Goal: Information Seeking & Learning: Learn about a topic

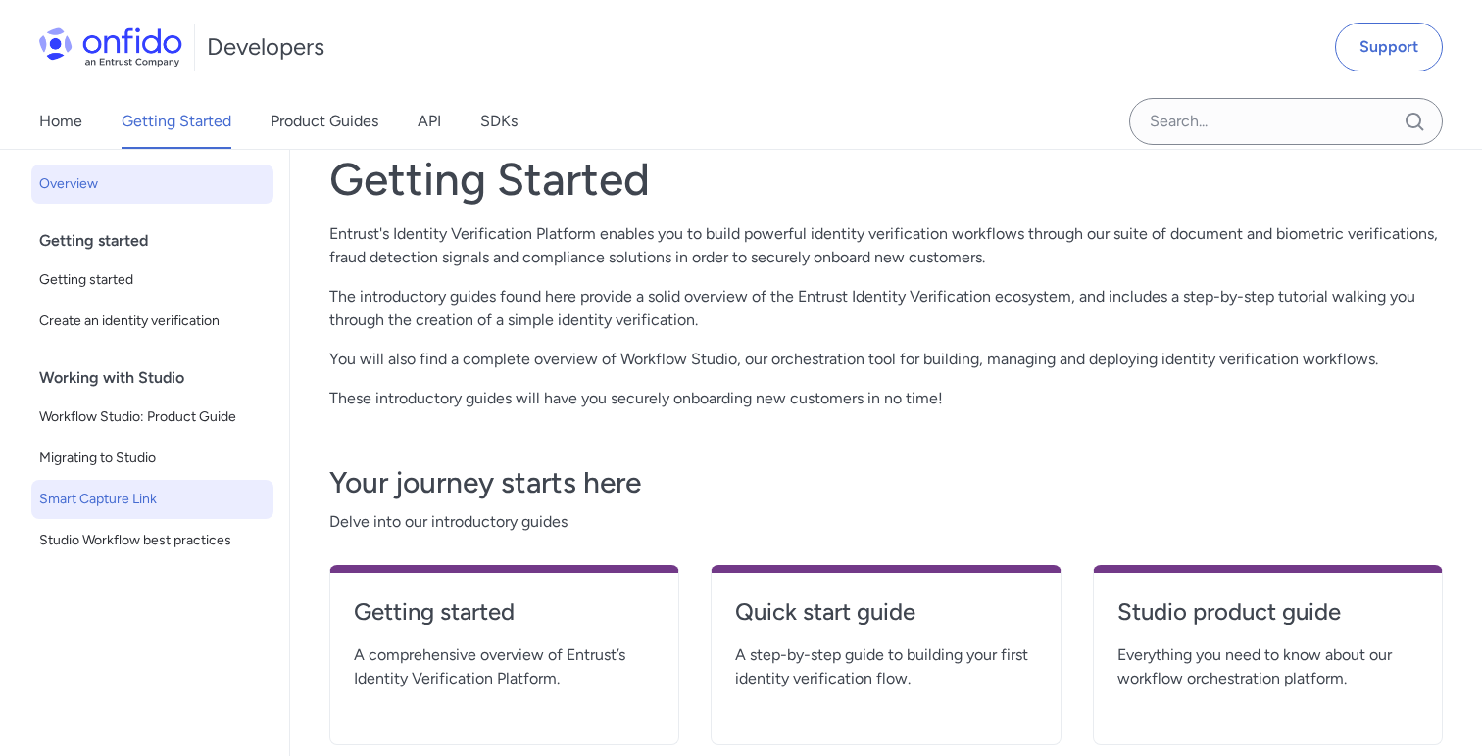
click at [147, 499] on span "Smart Capture Link" at bounding box center [152, 500] width 226 height 24
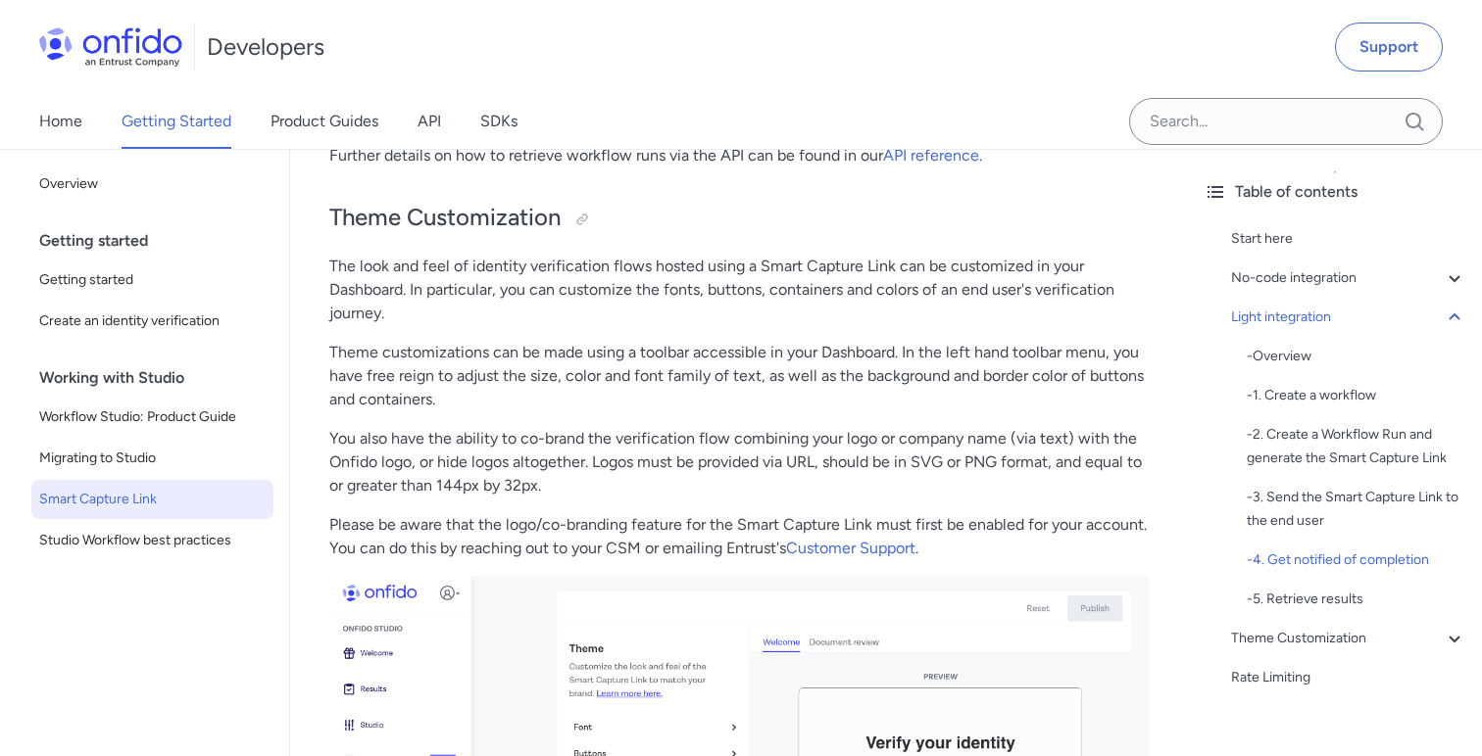
scroll to position [5776, 0]
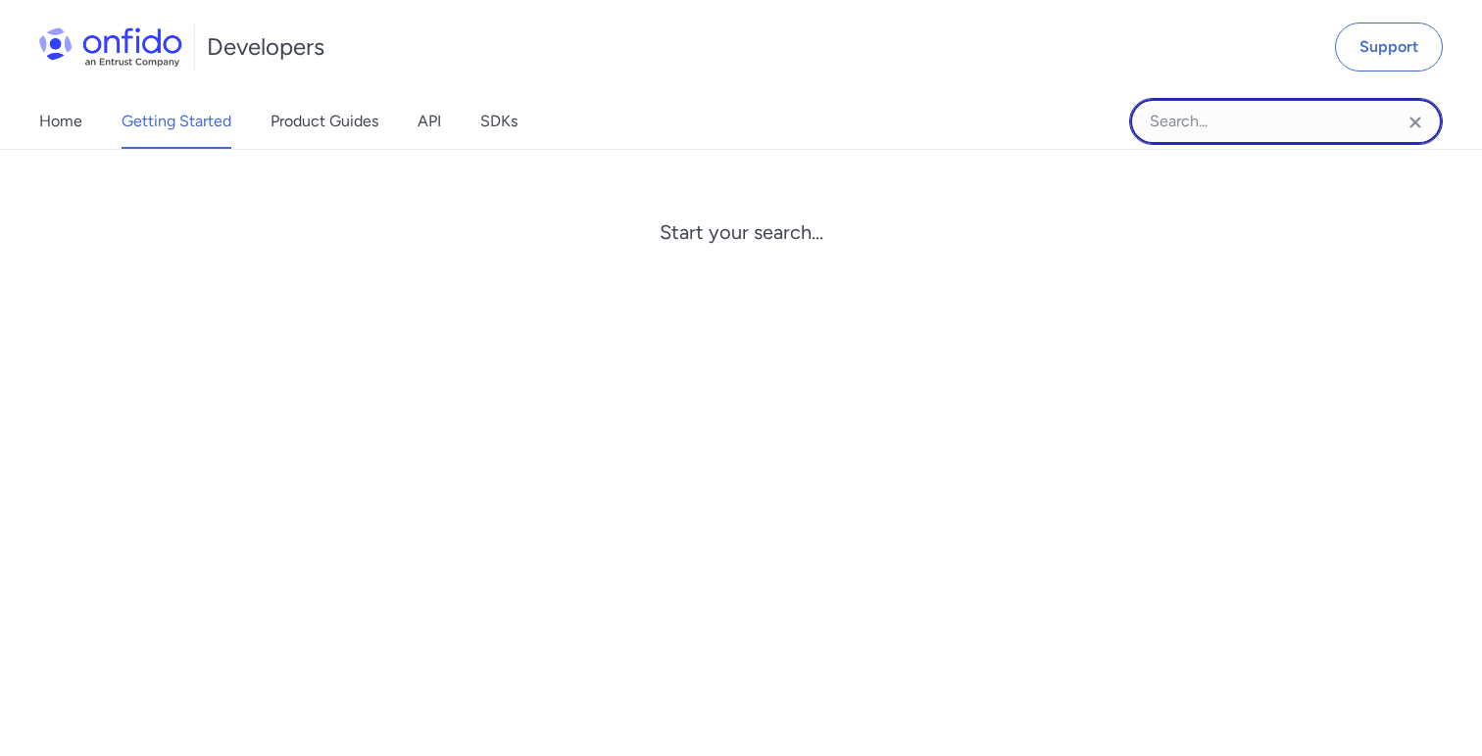
click at [1158, 111] on input "Onfido search input field" at bounding box center [1286, 121] width 314 height 47
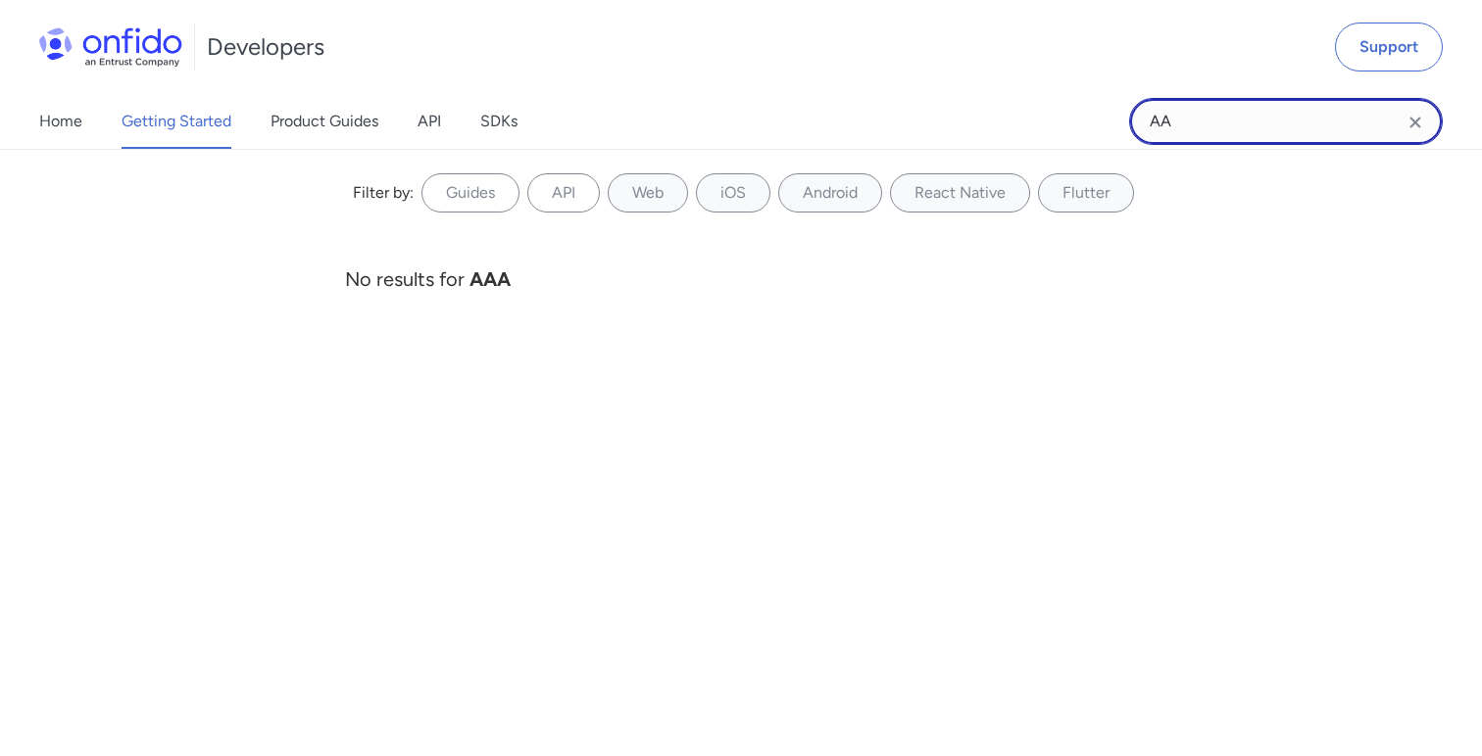
type input "AA"
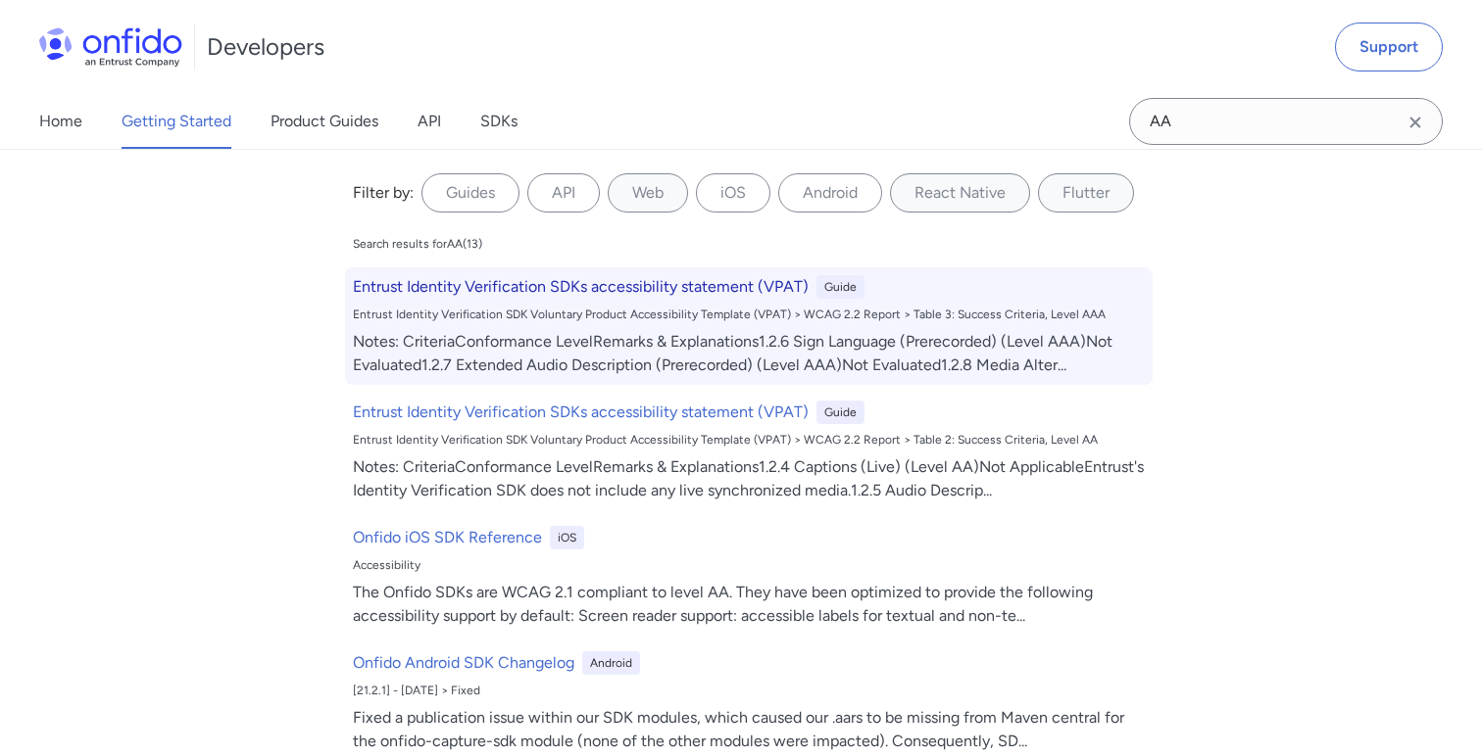
click at [663, 282] on h6 "Entrust Identity Verification SDKs accessibility statement (VPAT)" at bounding box center [581, 287] width 456 height 24
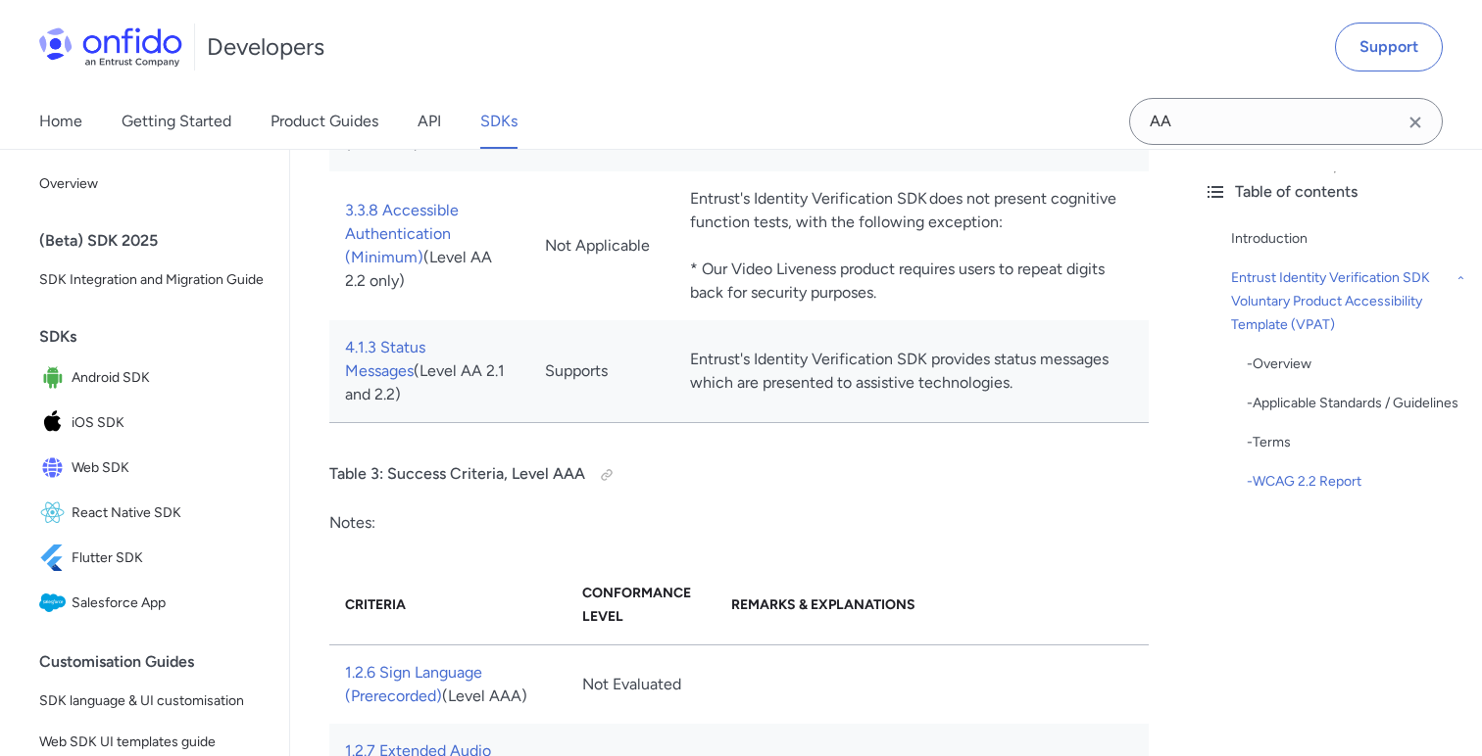
scroll to position [9457, 0]
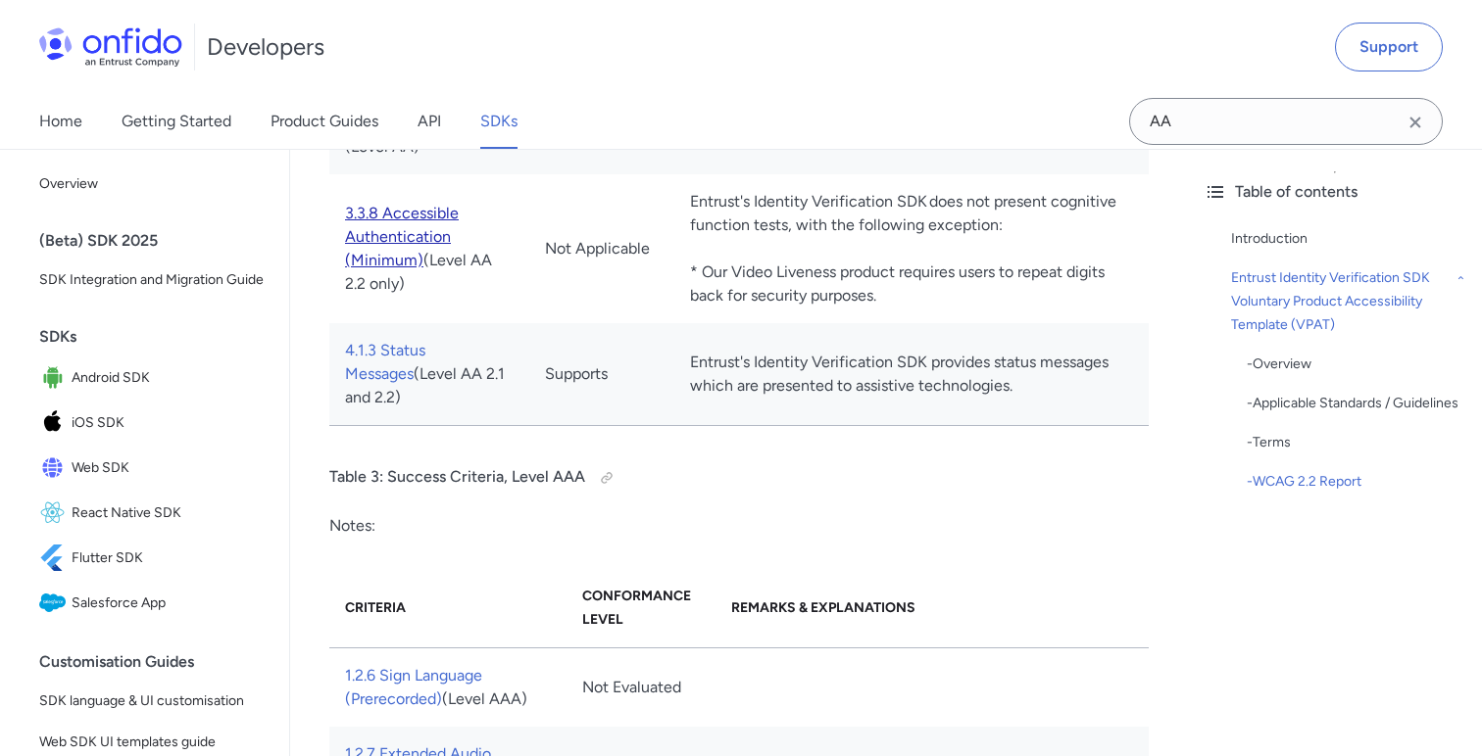
click at [385, 256] on link "3.3.8 Accessible Authentication (Minimum)" at bounding box center [402, 237] width 114 height 66
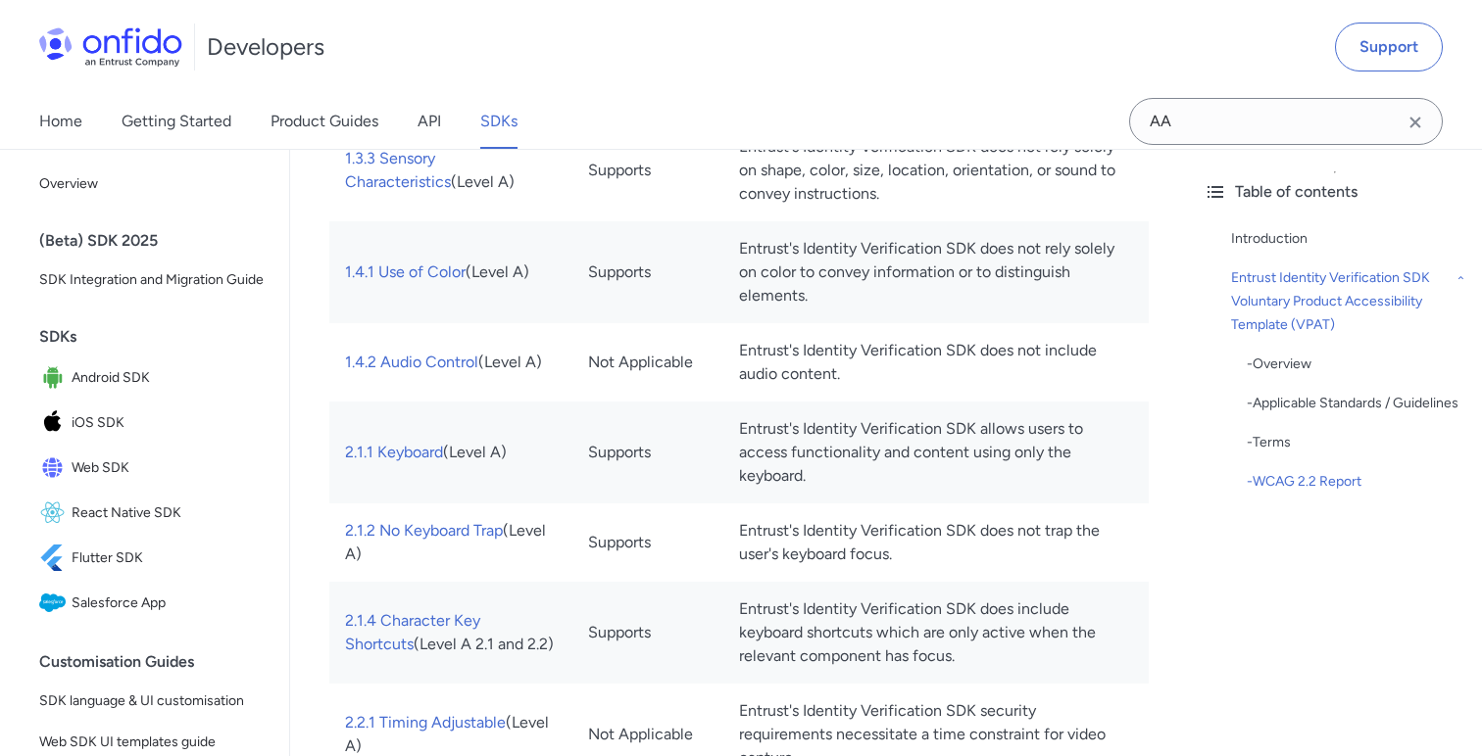
scroll to position [4503, 0]
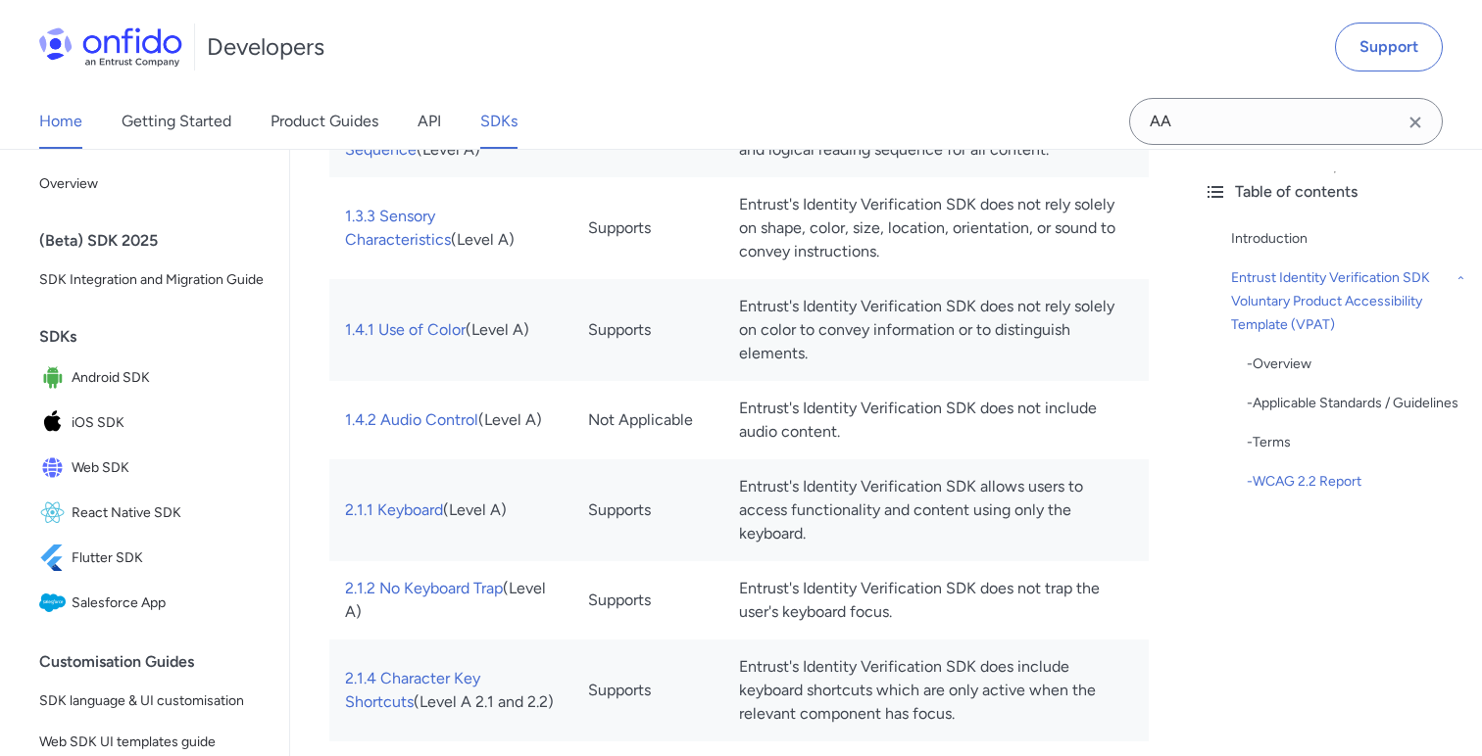
click at [50, 137] on link "Home" at bounding box center [60, 121] width 43 height 55
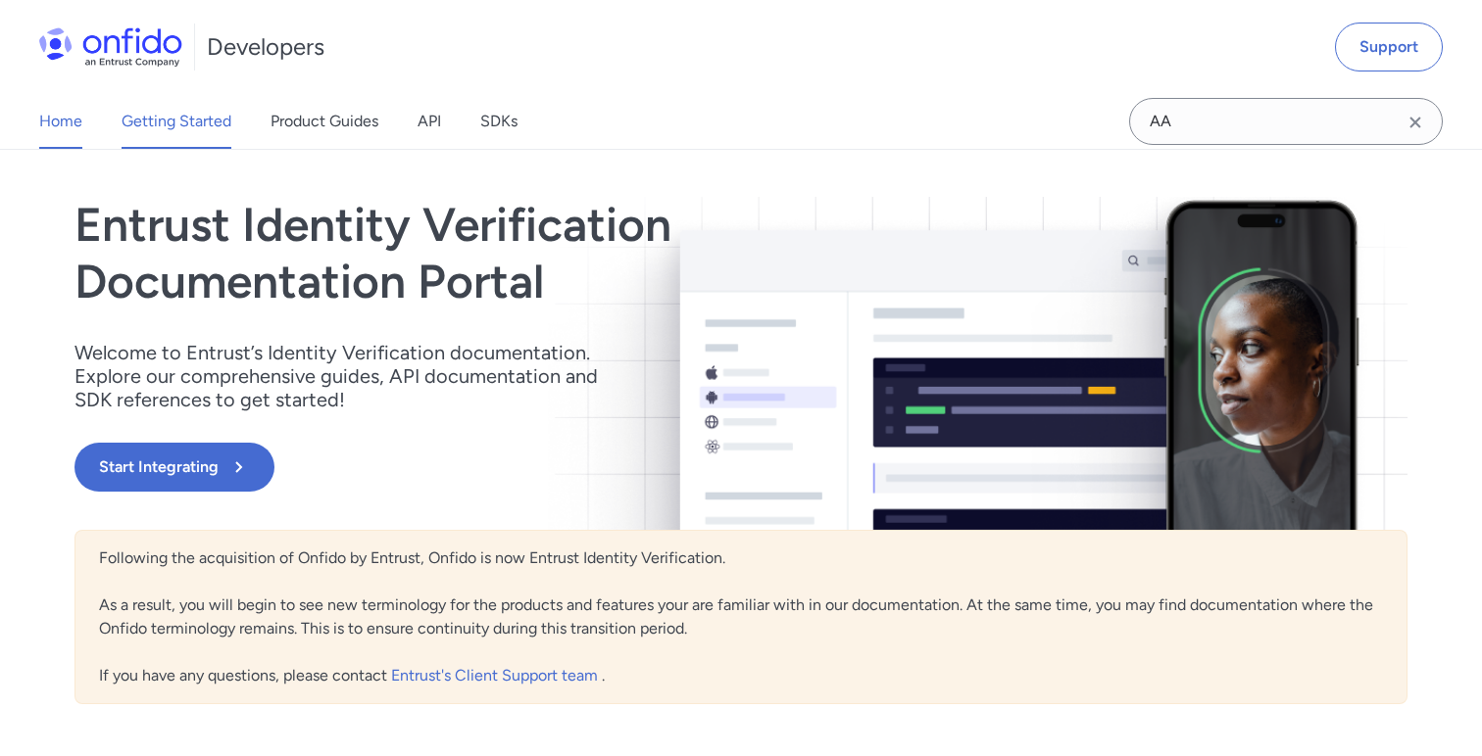
click at [191, 138] on link "Getting Started" at bounding box center [177, 121] width 110 height 55
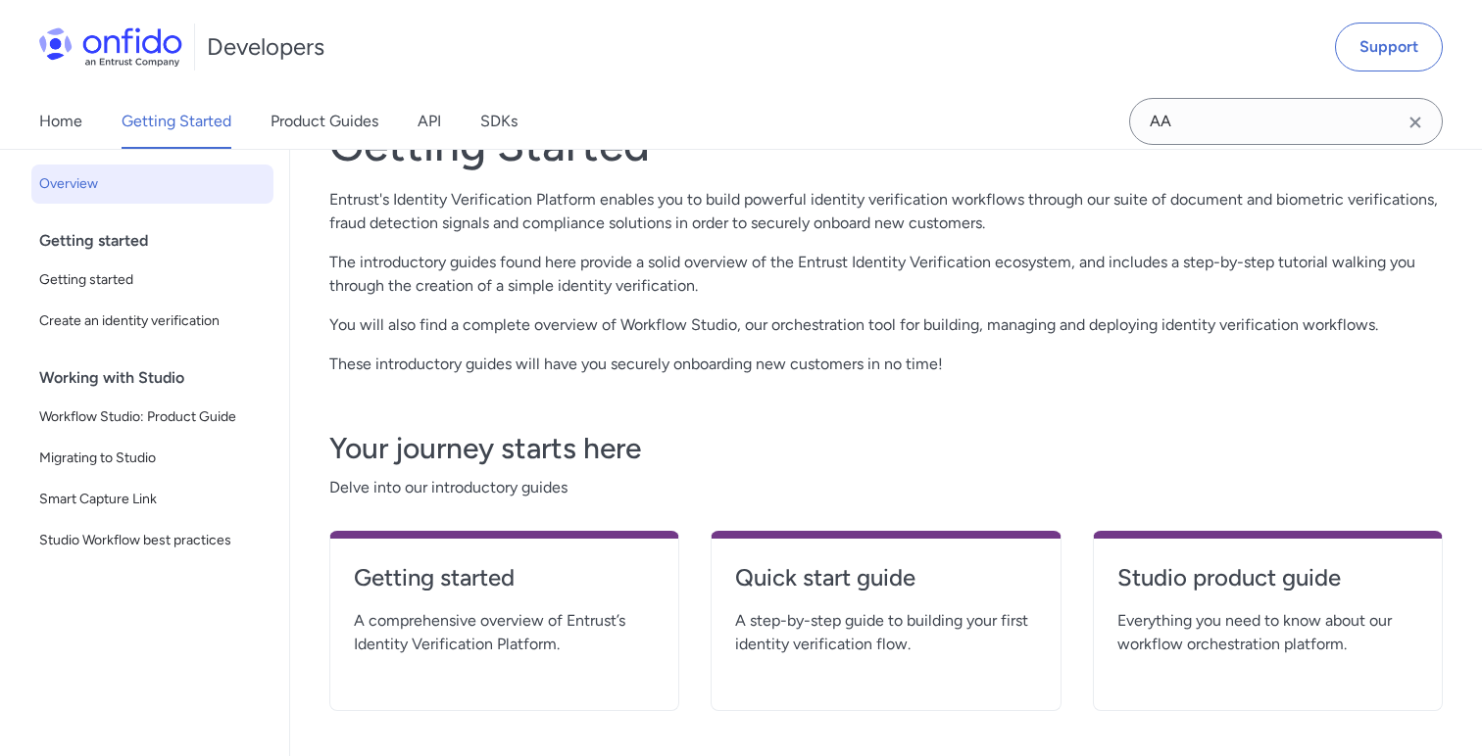
scroll to position [93, 0]
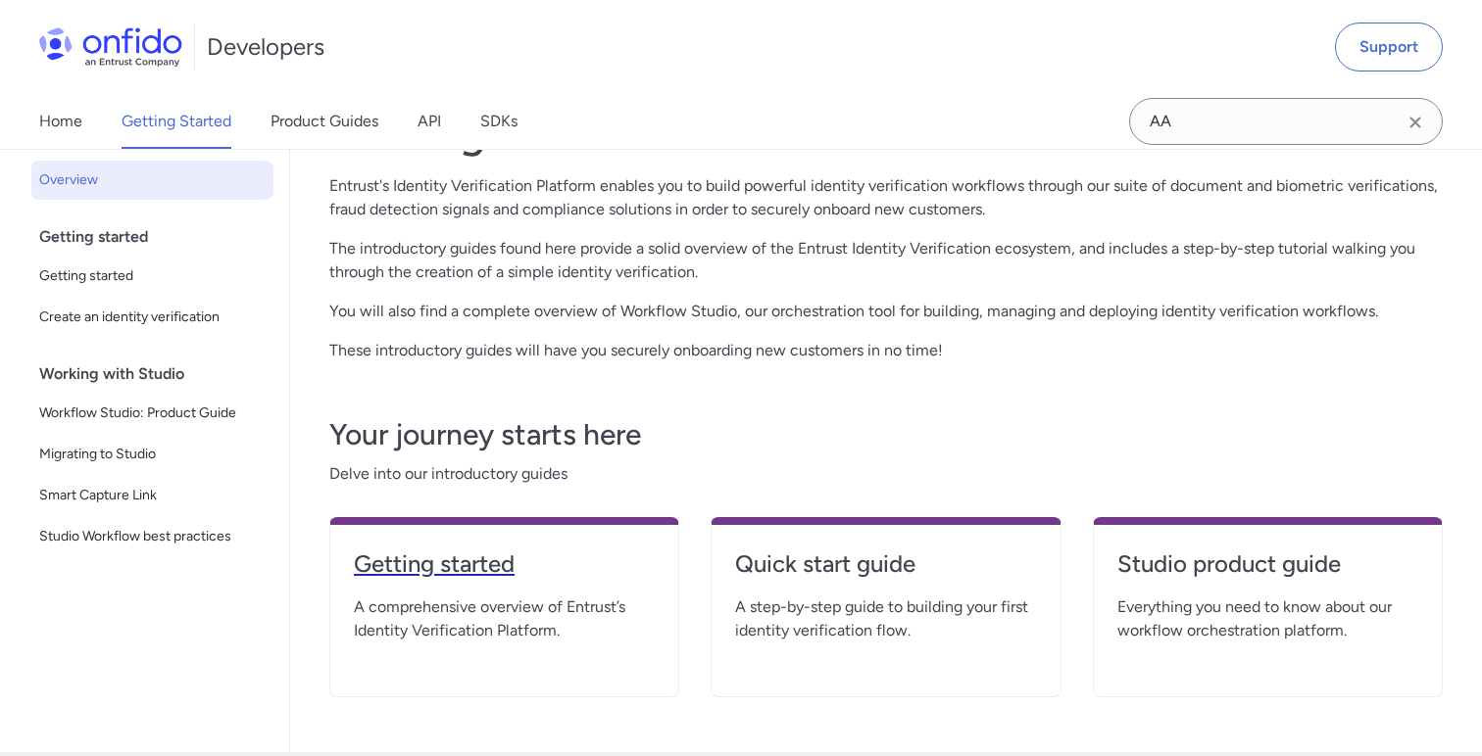
click at [436, 559] on h4 "Getting started" at bounding box center [504, 564] width 301 height 31
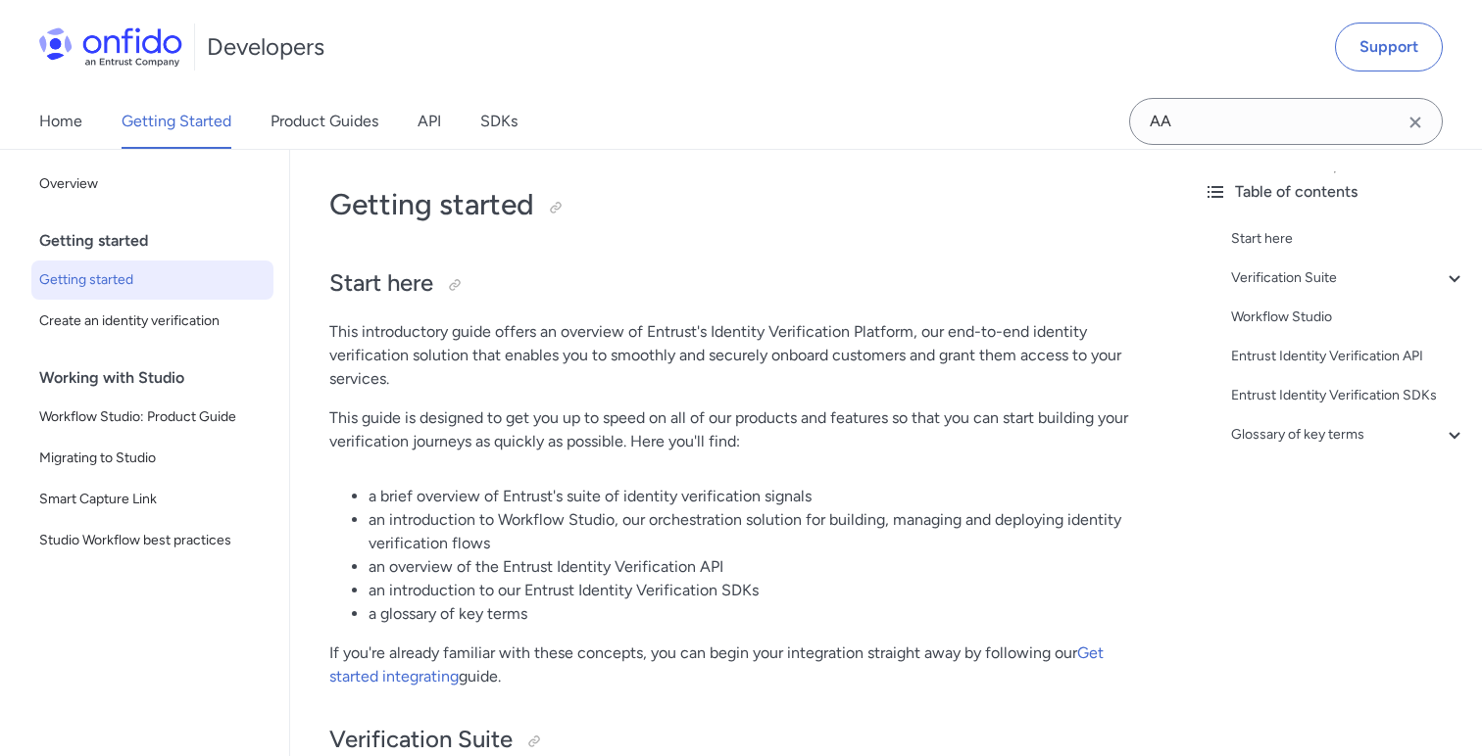
scroll to position [6, 0]
